Goal: Transaction & Acquisition: Purchase product/service

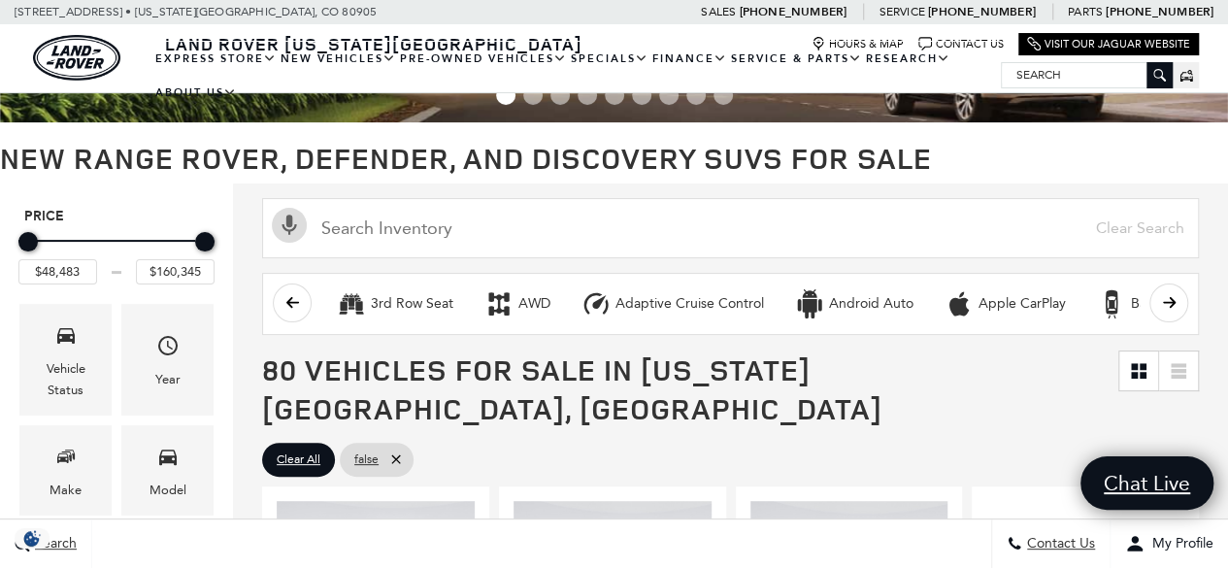
scroll to position [97, 0]
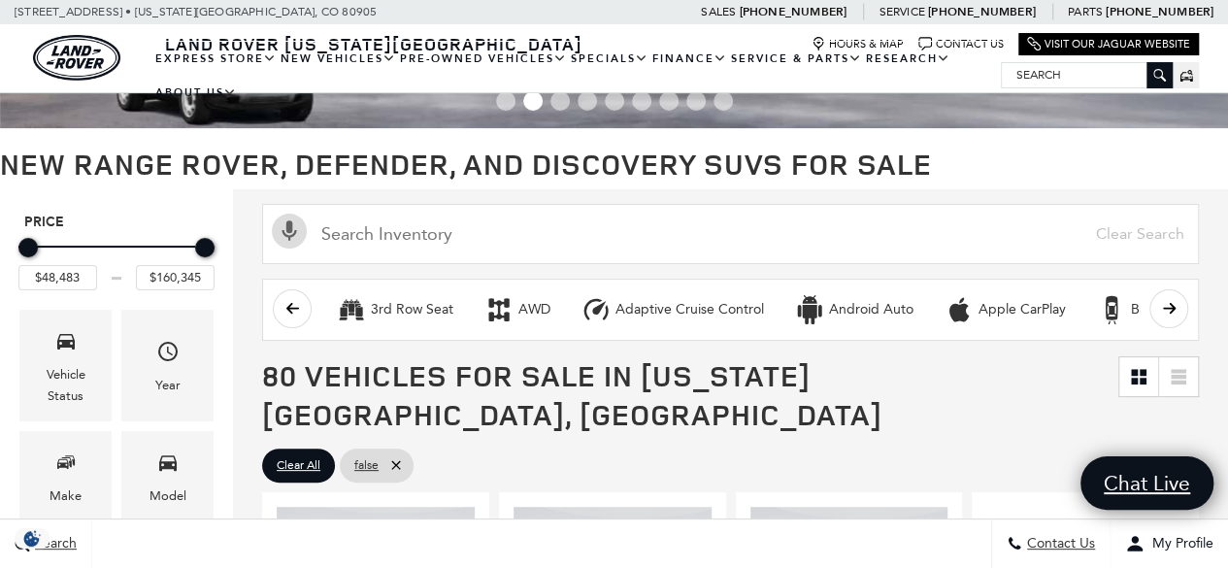
drag, startPoint x: 200, startPoint y: 246, endPoint x: 214, endPoint y: 252, distance: 14.8
click at [214, 252] on div "Price" at bounding box center [116, 248] width 196 height 34
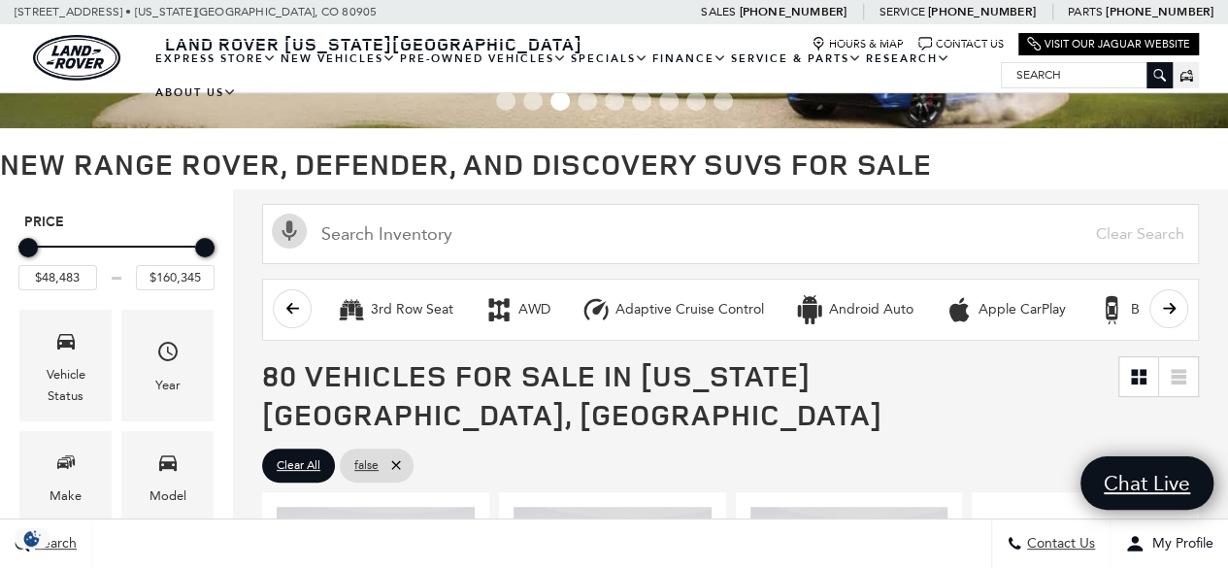
scroll to position [0, 0]
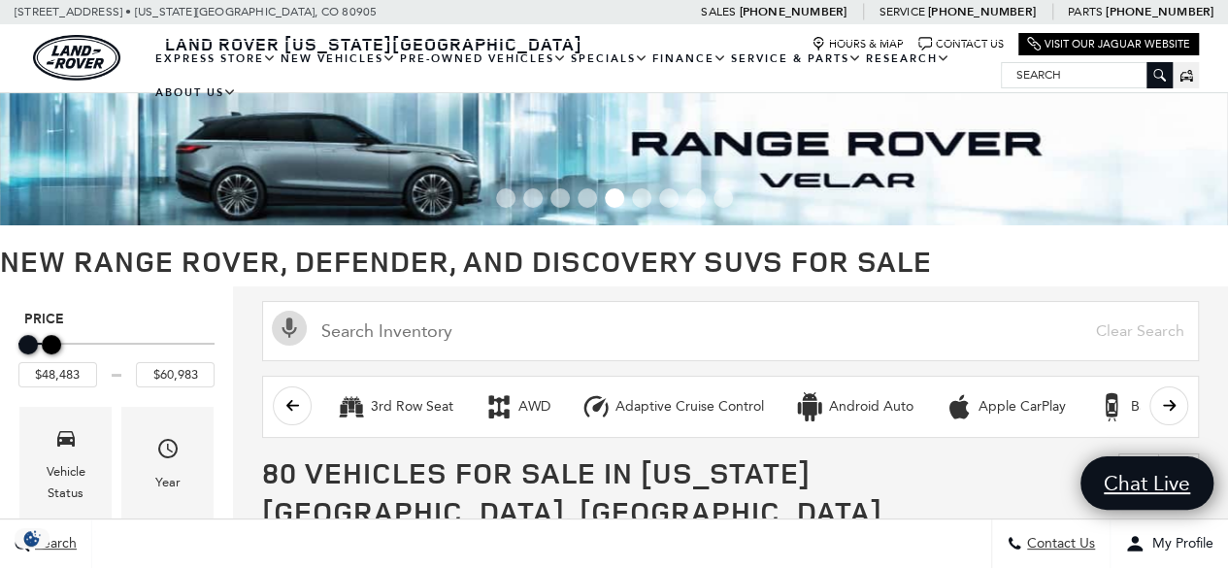
type input "$59,983"
drag, startPoint x: 200, startPoint y: 342, endPoint x: 42, endPoint y: 341, distance: 158.3
click at [42, 341] on div "Maximum Price" at bounding box center [46, 344] width 19 height 19
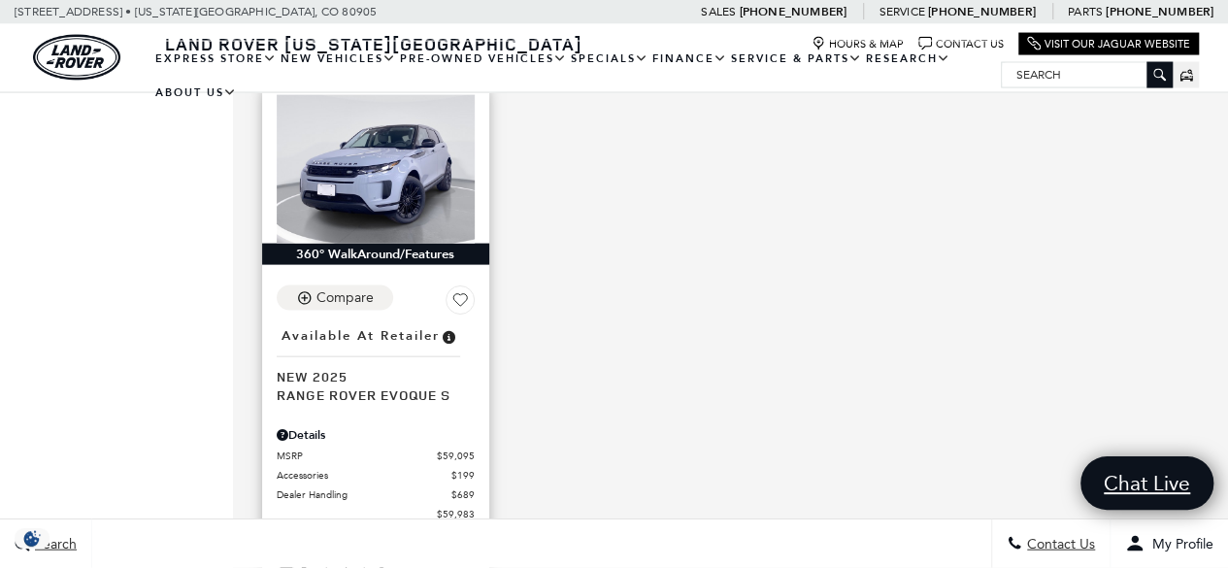
scroll to position [1942, 0]
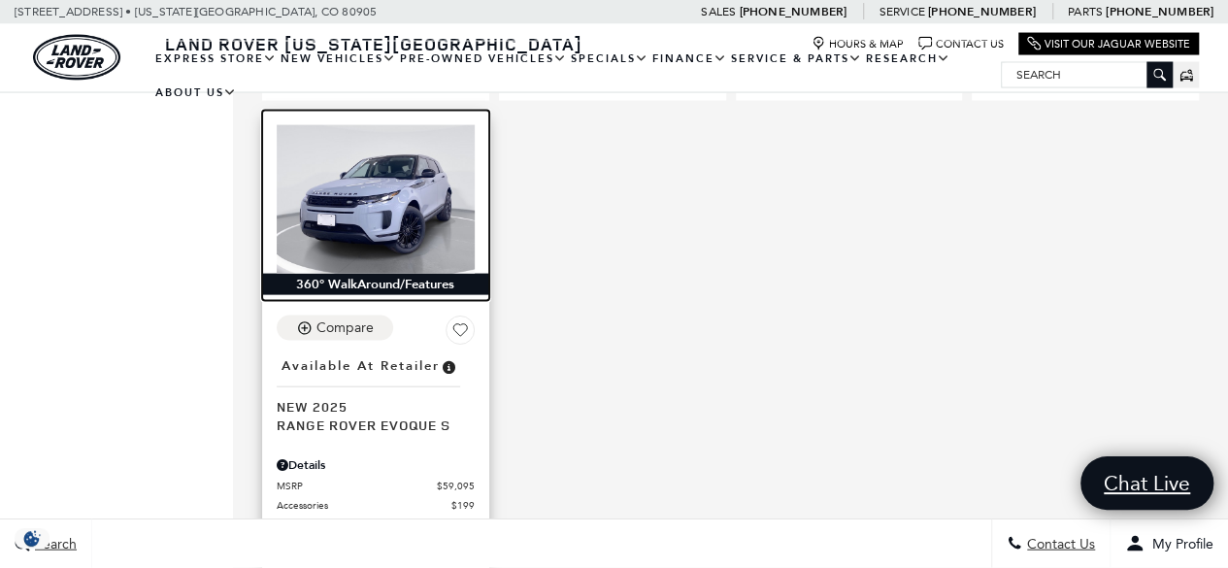
click at [413, 211] on img at bounding box center [376, 199] width 198 height 149
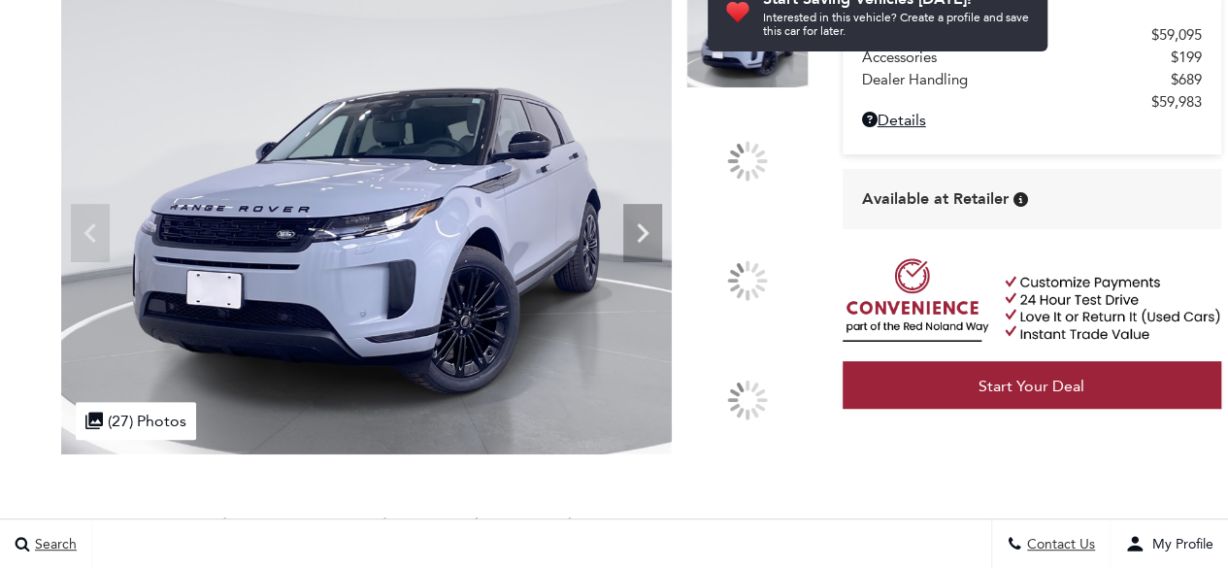
click at [753, 271] on div at bounding box center [747, 280] width 41 height 41
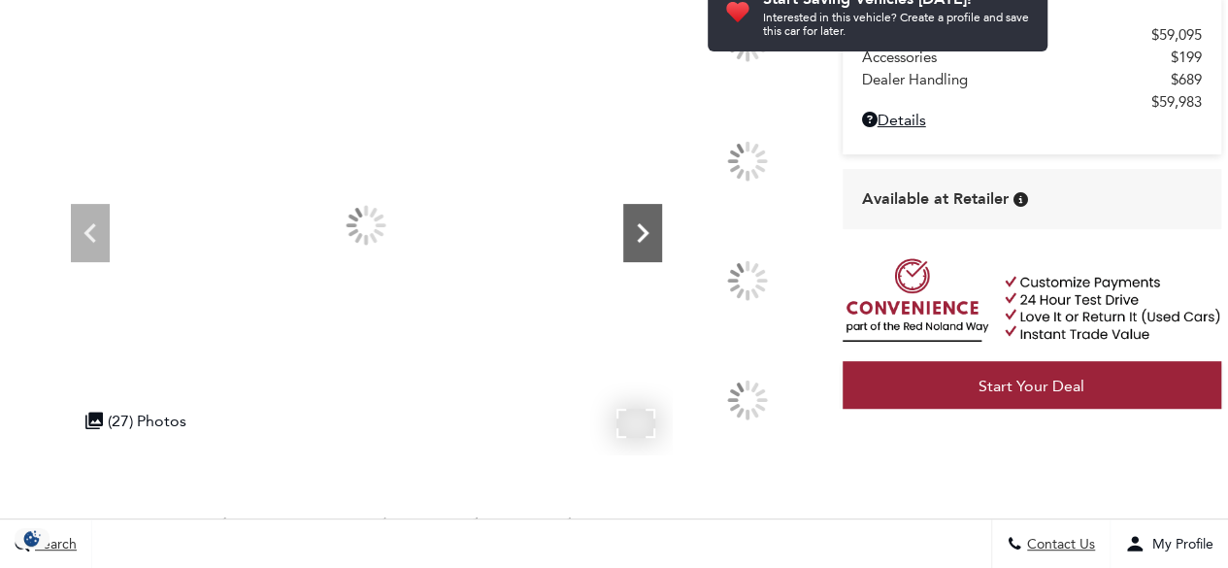
click at [651, 235] on icon "Next" at bounding box center [642, 233] width 39 height 39
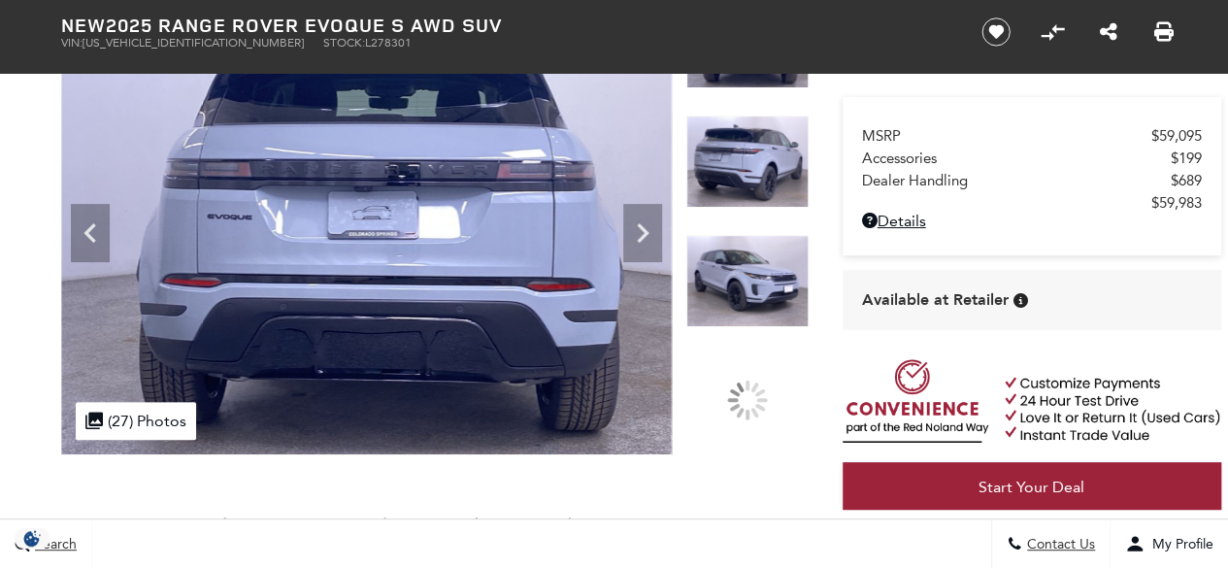
scroll to position [97, 0]
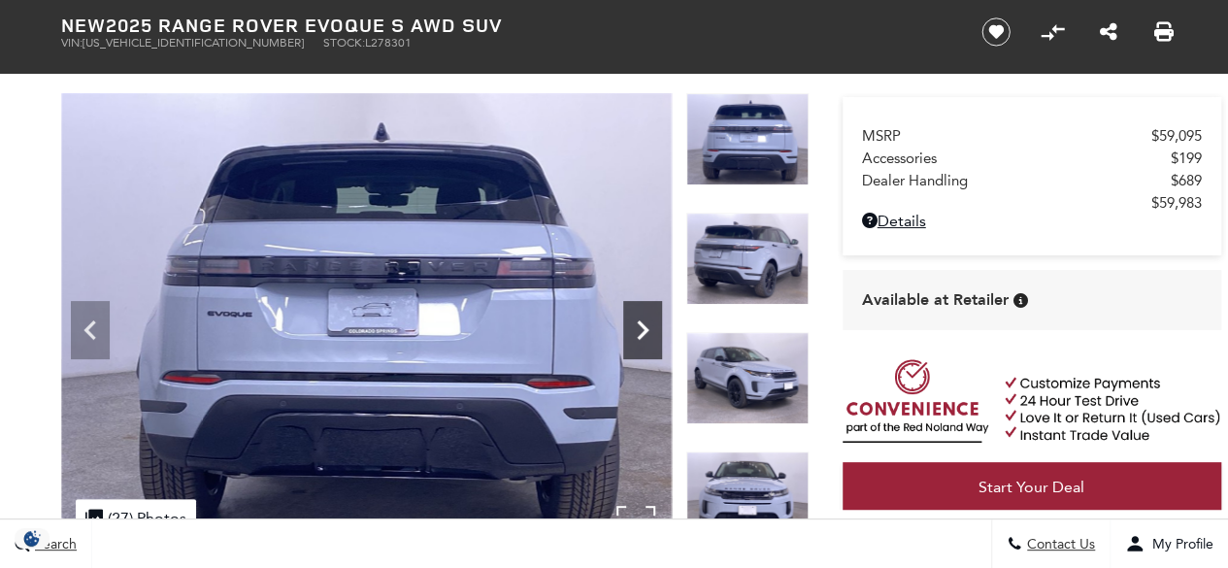
click at [637, 327] on icon "Next" at bounding box center [642, 330] width 39 height 39
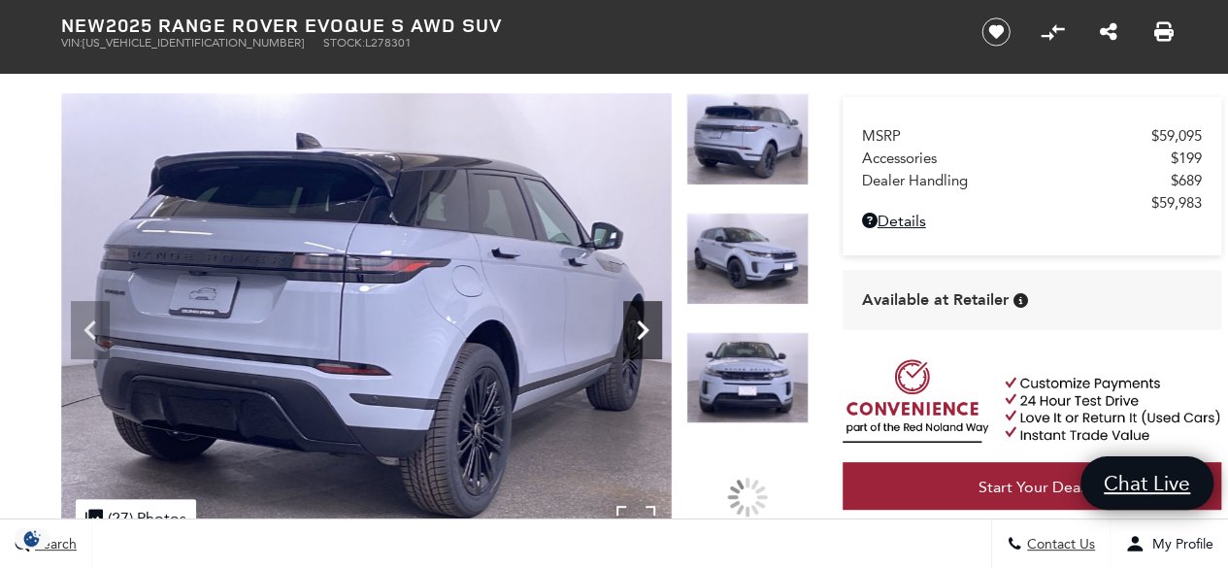
click at [642, 319] on icon "Next" at bounding box center [642, 330] width 39 height 39
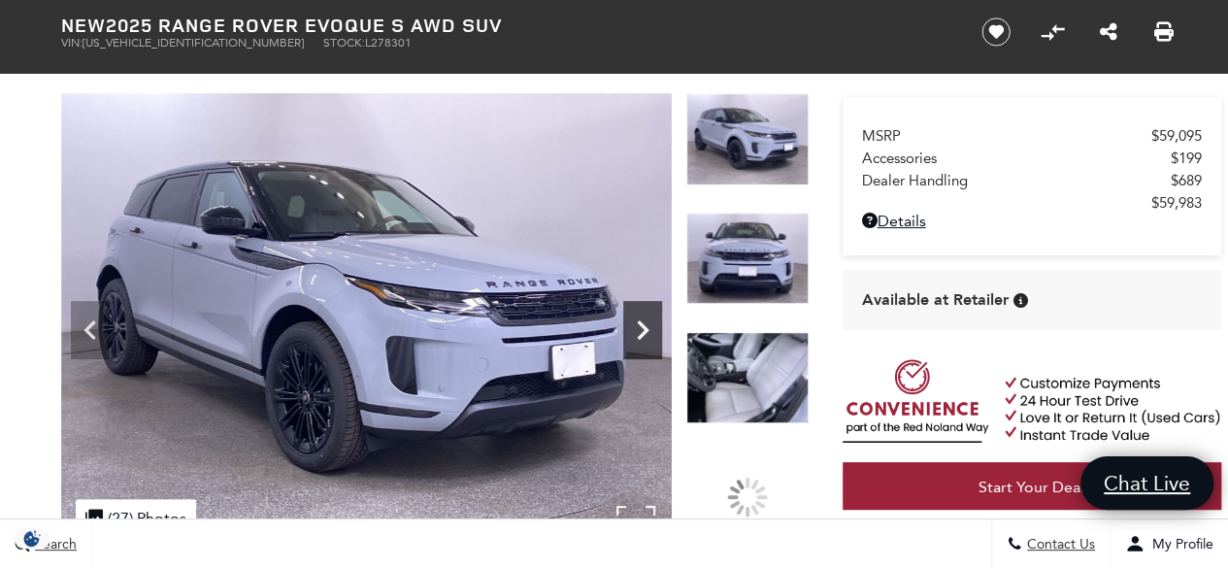
click at [640, 321] on icon "Next" at bounding box center [643, 329] width 12 height 19
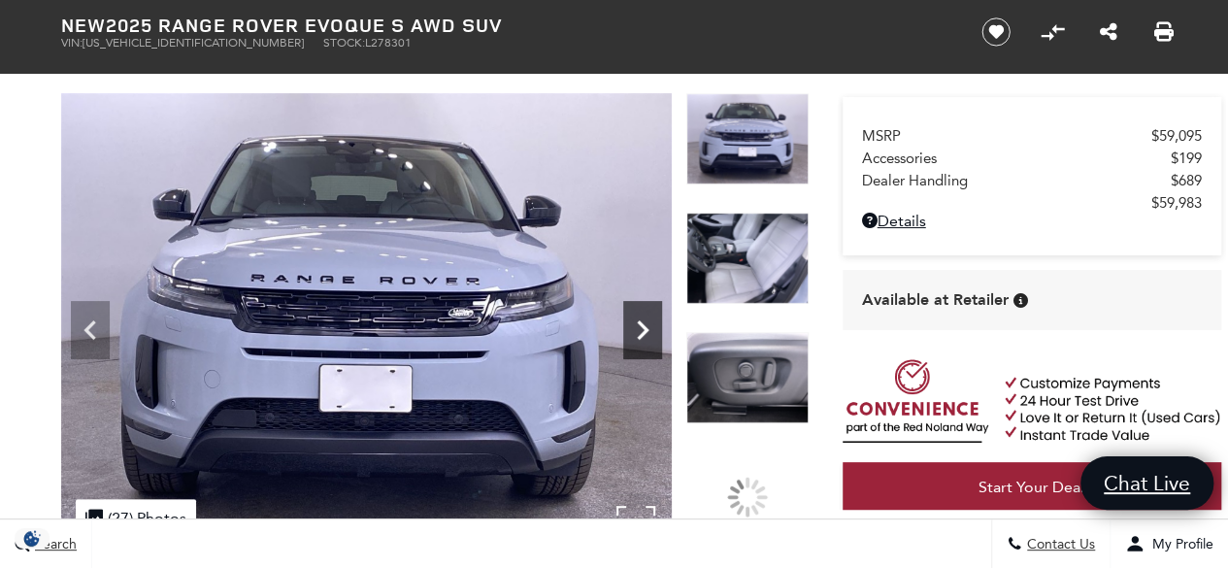
click at [640, 321] on icon "Next" at bounding box center [643, 329] width 12 height 19
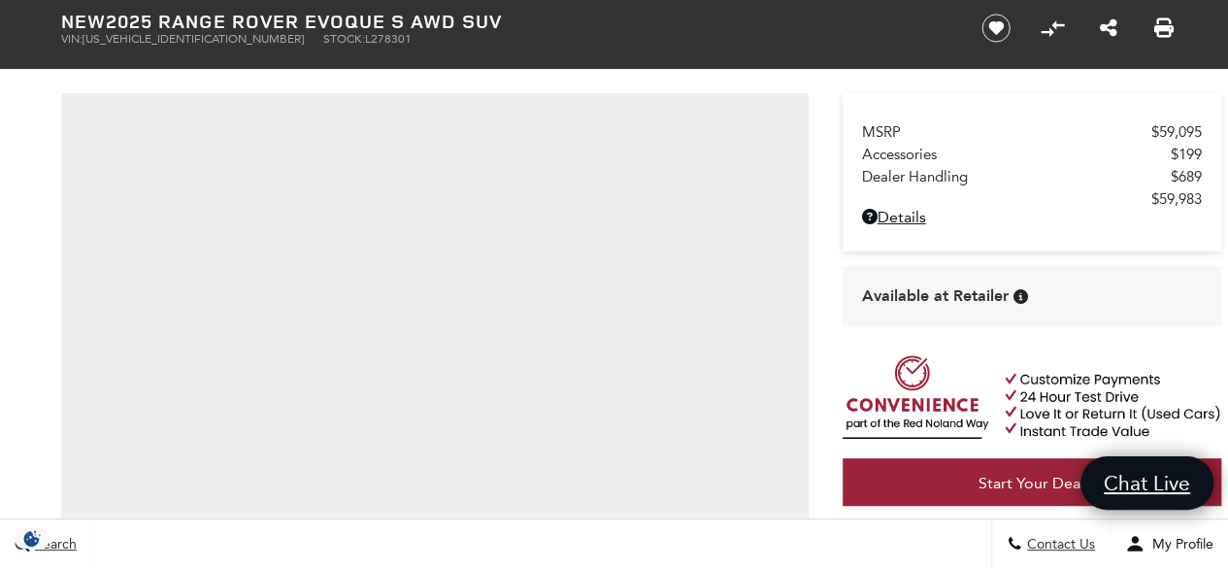
scroll to position [0, 0]
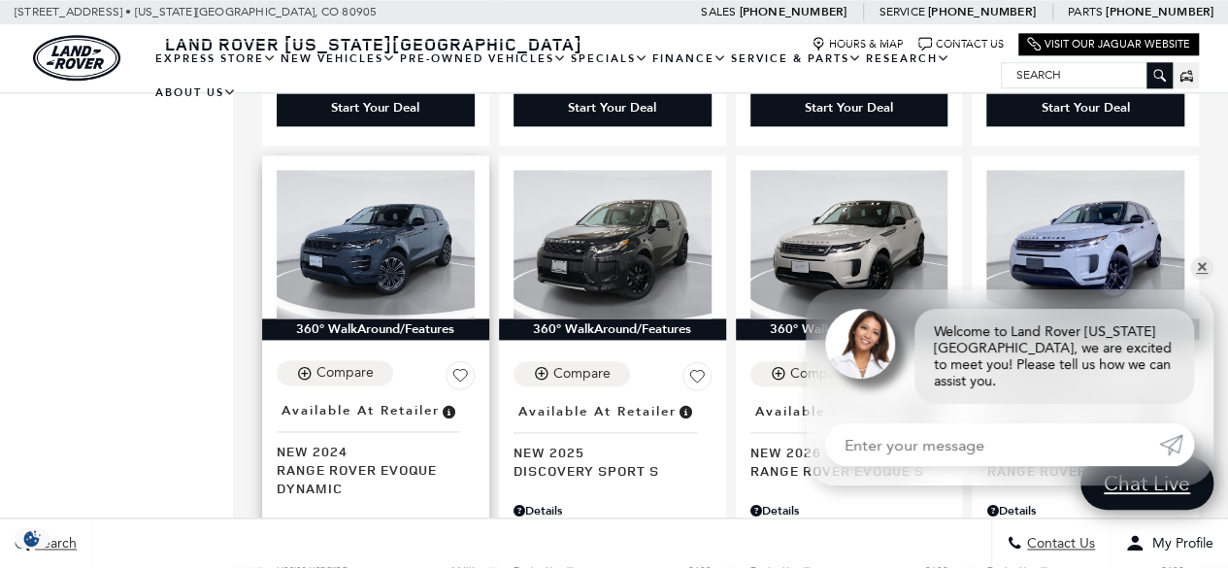
scroll to position [1165, 0]
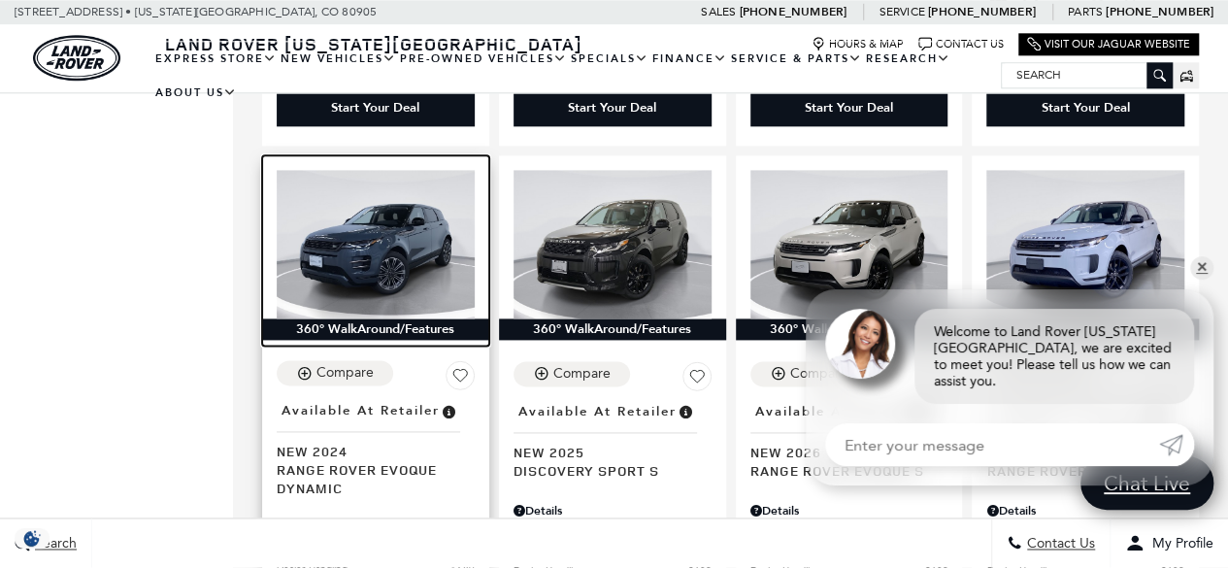
click at [376, 233] on img at bounding box center [376, 244] width 198 height 148
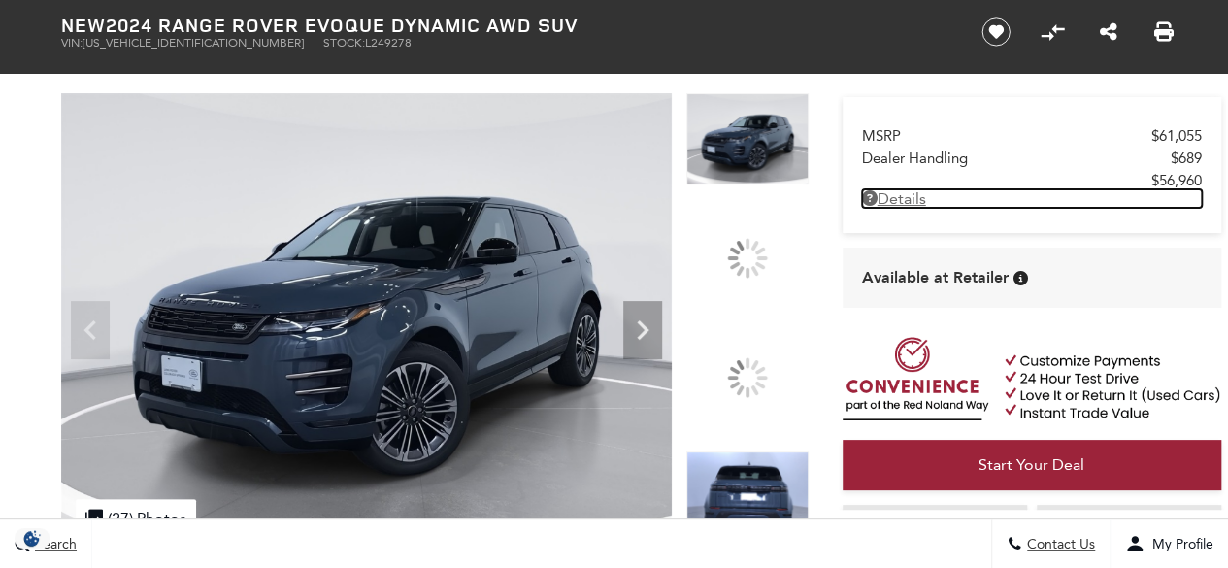
click at [900, 204] on link "Details" at bounding box center [1032, 198] width 340 height 18
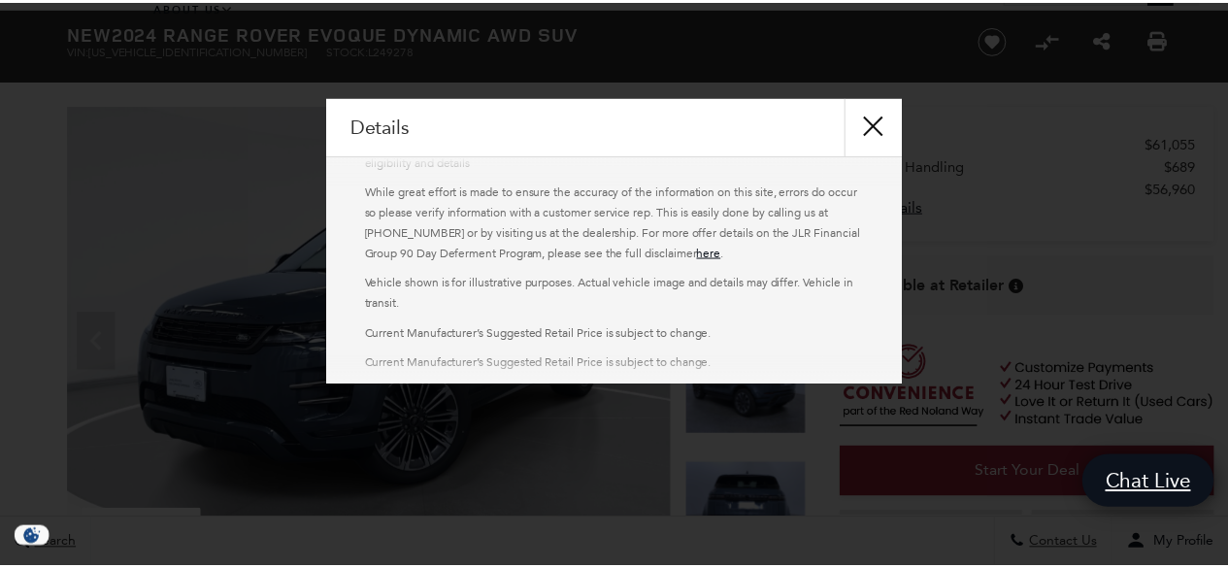
scroll to position [459, 0]
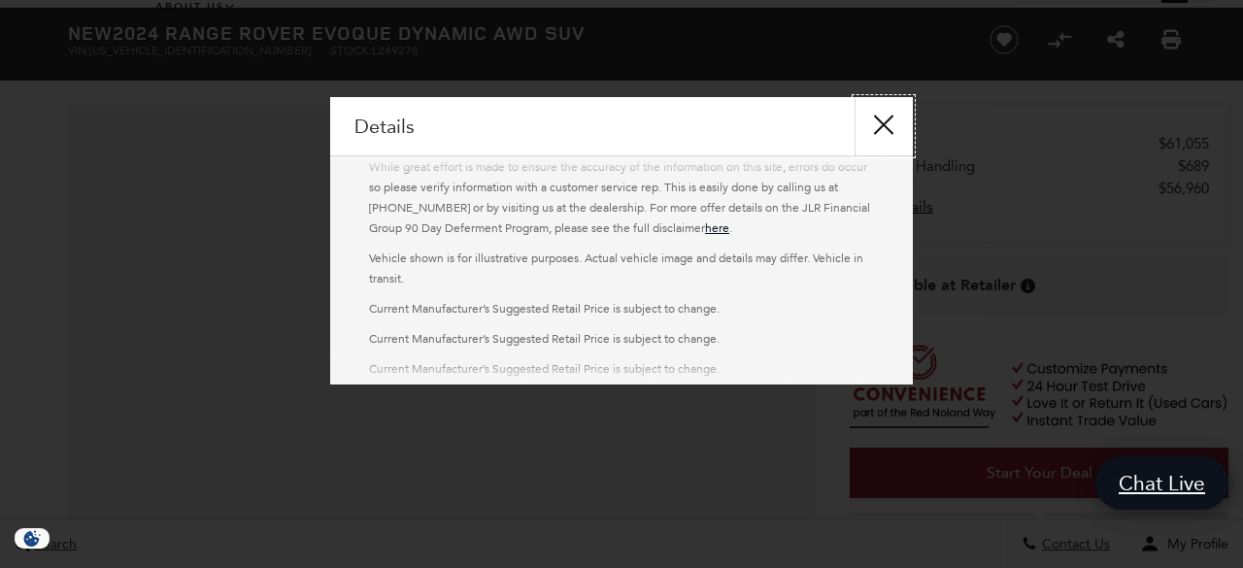
click at [882, 125] on button "close" at bounding box center [884, 126] width 58 height 58
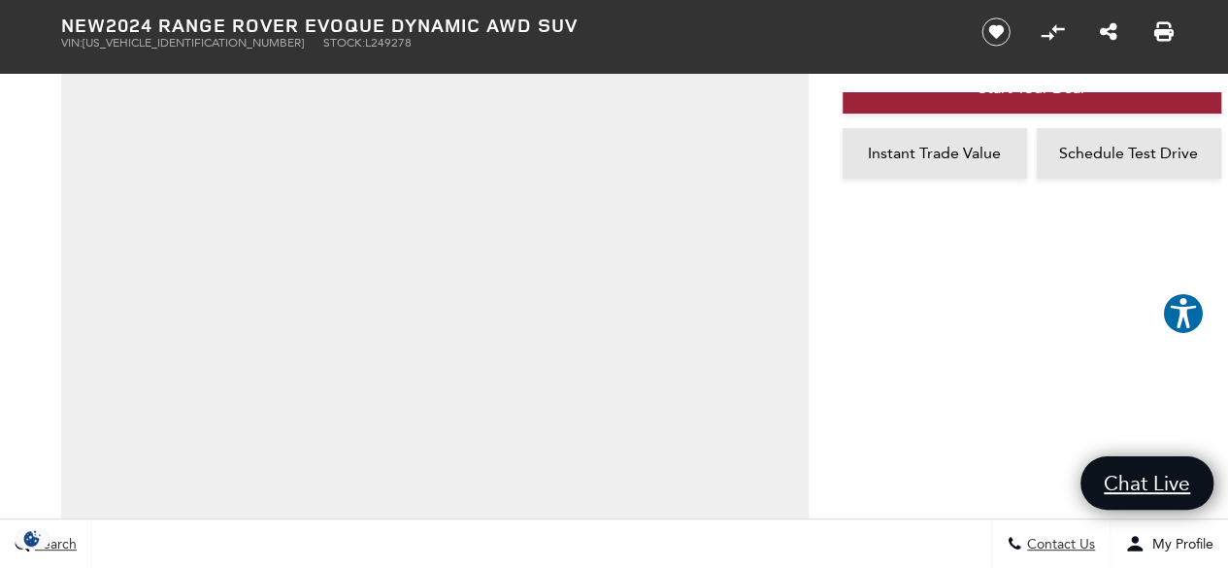
scroll to position [97, 0]
